Goal: Information Seeking & Learning: Learn about a topic

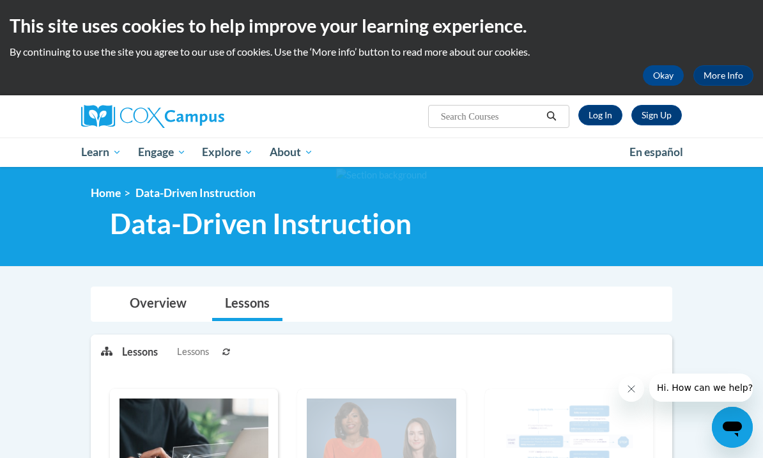
click at [596, 117] on link "Log In" at bounding box center [601, 115] width 44 height 20
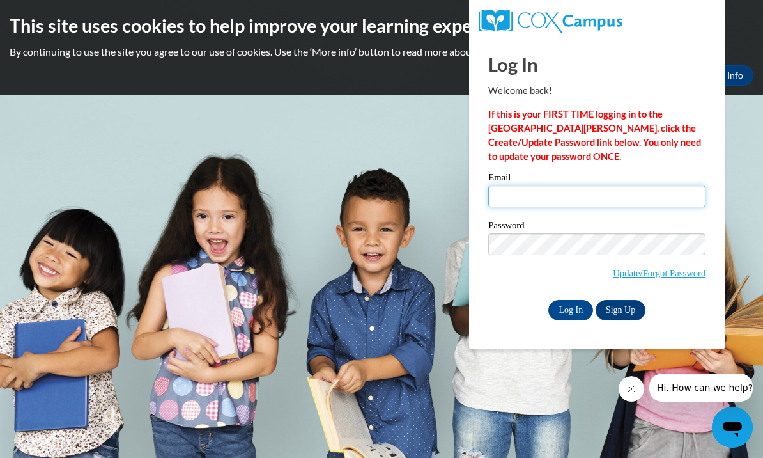
click at [537, 196] on input "Email" at bounding box center [596, 196] width 217 height 22
type input "mfogarty@cornwallschools.com"
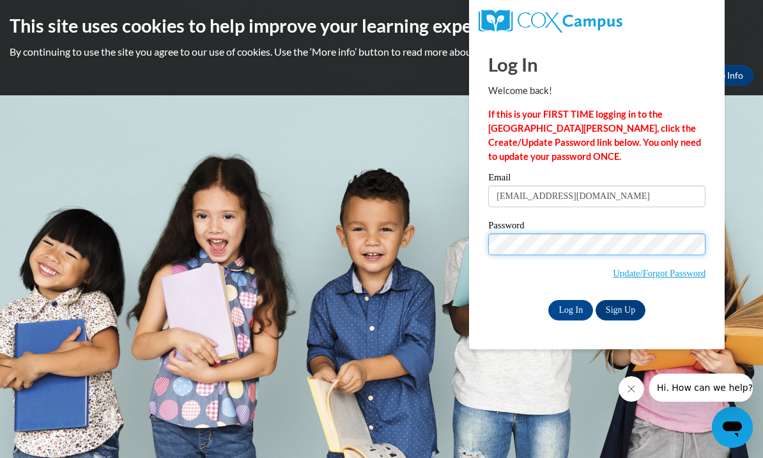
click at [571, 309] on input "Log In" at bounding box center [571, 310] width 45 height 20
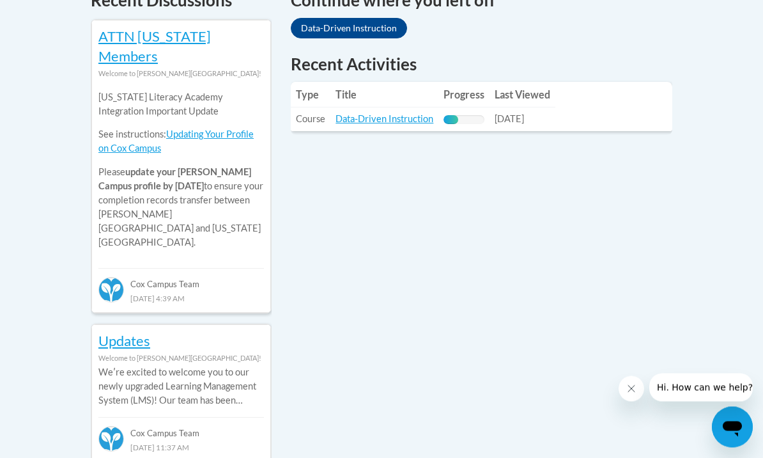
scroll to position [559, 0]
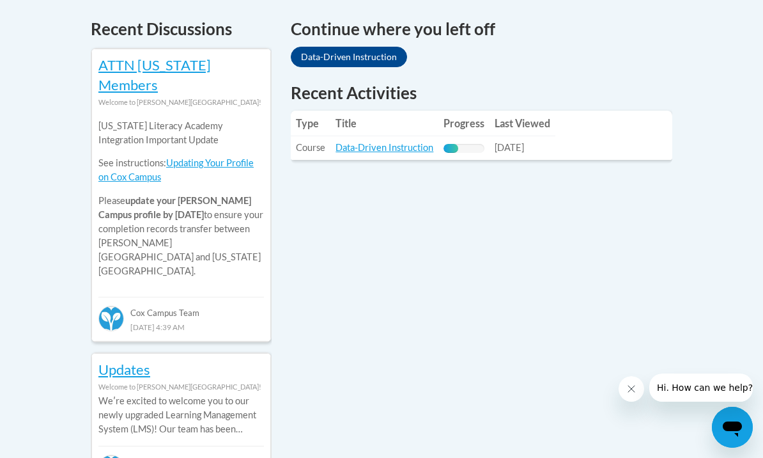
click at [364, 145] on link "Data-Driven Instruction" at bounding box center [385, 147] width 98 height 11
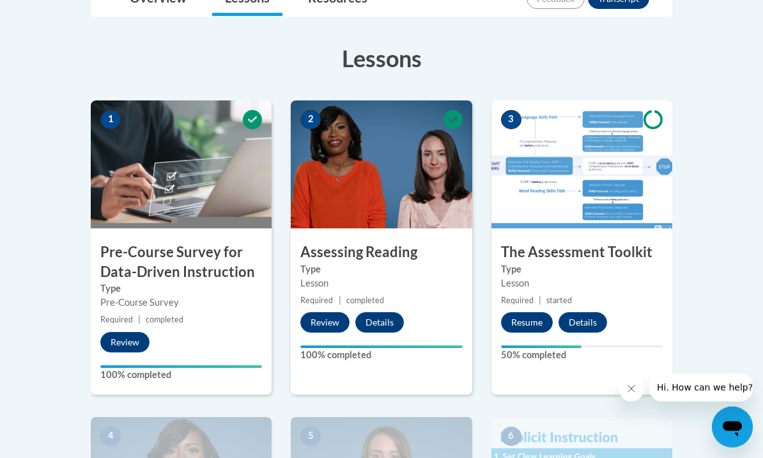
scroll to position [329, 0]
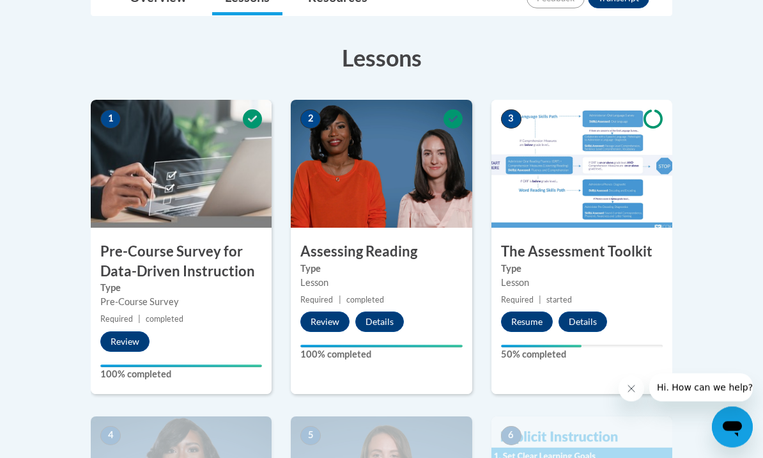
click at [559, 225] on img at bounding box center [582, 164] width 181 height 128
click at [520, 313] on button "Resume" at bounding box center [527, 322] width 52 height 20
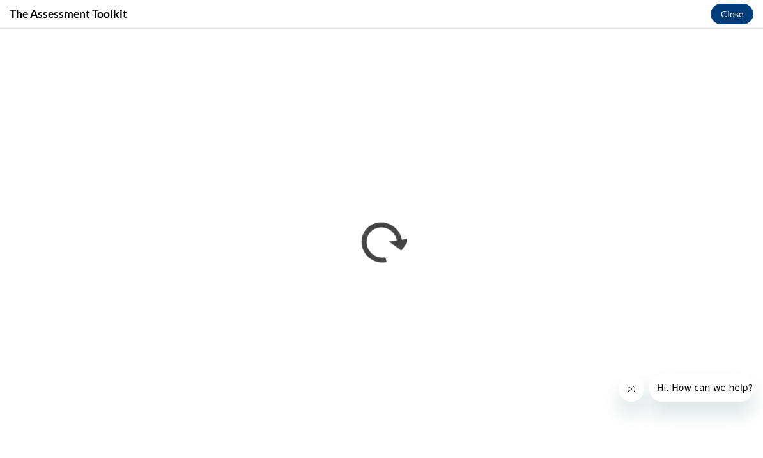
scroll to position [352, 0]
